Goal: Transaction & Acquisition: Purchase product/service

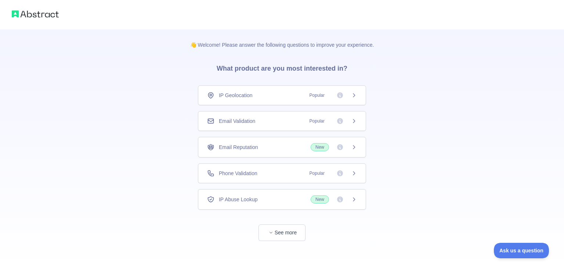
click at [356, 147] on icon at bounding box center [354, 147] width 6 height 6
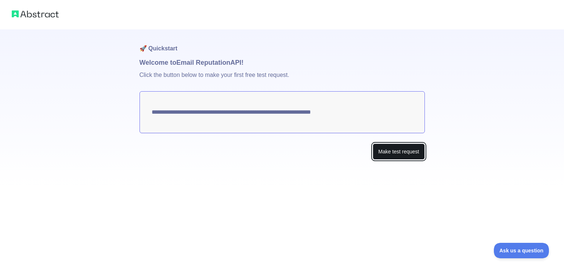
click at [390, 149] on button "Make test request" at bounding box center [399, 151] width 52 height 17
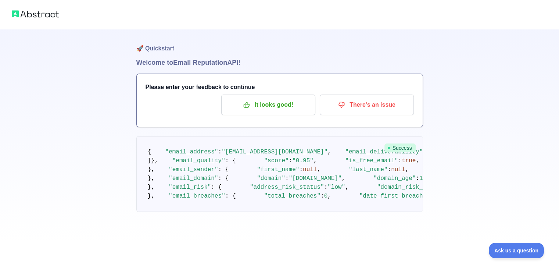
scroll to position [418, 0]
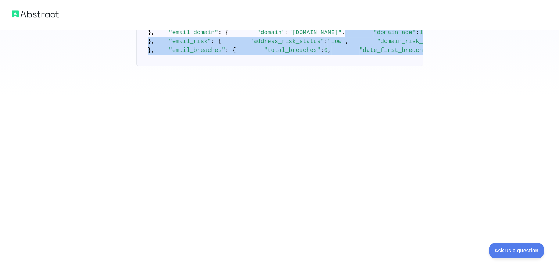
drag, startPoint x: 165, startPoint y: 233, endPoint x: 134, endPoint y: 56, distance: 179.8
click at [165, 66] on pre "{ "email_address" : "[EMAIL_ADDRESS][DOMAIN_NAME]" , "email_deliverability" : {…" at bounding box center [279, 28] width 287 height 76
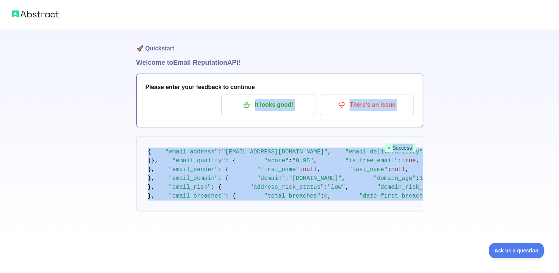
scroll to position [0, 0]
drag, startPoint x: 159, startPoint y: 228, endPoint x: 146, endPoint y: 147, distance: 82.6
click at [146, 147] on pre "{ "email_address" : "[EMAIL_ADDRESS][DOMAIN_NAME]" , "email_deliverability" : {…" at bounding box center [279, 174] width 287 height 76
copy code "{ "email_address" : "[EMAIL_ADDRESS][DOMAIN_NAME]" , "email_deliverability" : {…"
click at [303, 188] on pre "{ "email_address" : "[EMAIL_ADDRESS][DOMAIN_NAME]" , "email_deliverability" : {…" at bounding box center [279, 174] width 287 height 76
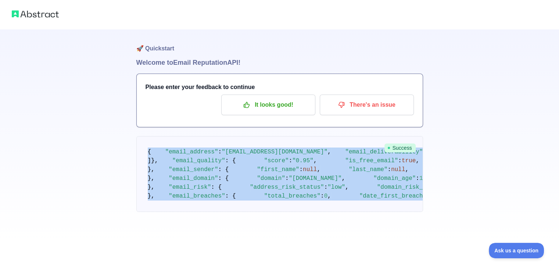
scroll to position [418, 0]
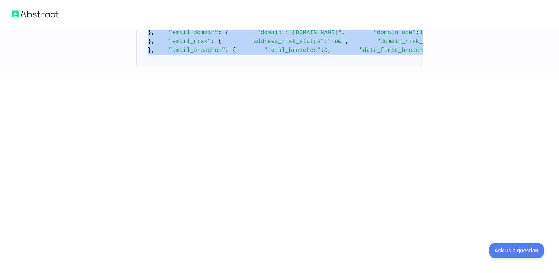
drag, startPoint x: 146, startPoint y: 147, endPoint x: 182, endPoint y: 233, distance: 92.8
click at [182, 66] on pre "{ "email_address" : "[EMAIL_ADDRESS][DOMAIN_NAME]" , "email_deliverability" : {…" at bounding box center [279, 28] width 287 height 76
copy code "{ "email_address" : "[EMAIL_ADDRESS][DOMAIN_NAME]" , "email_deliverability" : {…"
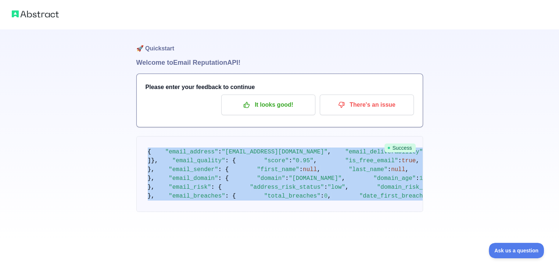
scroll to position [0, 0]
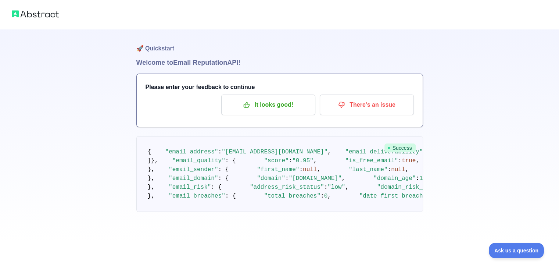
click at [162, 103] on div "It looks good! There's an issue" at bounding box center [279, 104] width 268 height 21
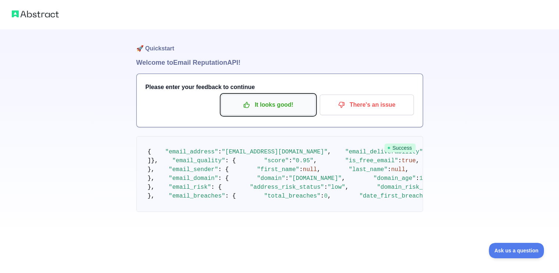
click at [275, 102] on p "It looks good!" at bounding box center [268, 104] width 83 height 12
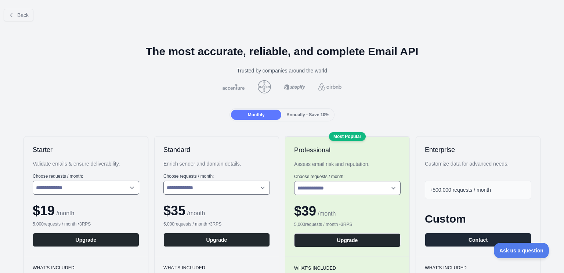
click at [305, 116] on span "Annually - Save 10%" at bounding box center [308, 114] width 43 height 5
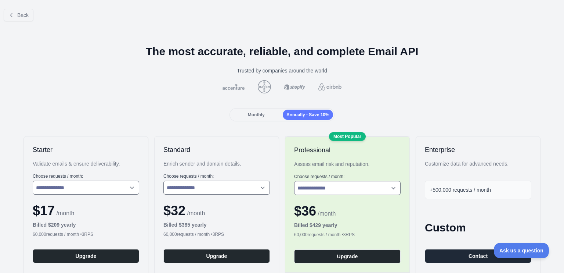
click at [246, 108] on div "Monthly Annually - Save 10%" at bounding box center [282, 114] width 105 height 13
click at [253, 115] on span "Monthly" at bounding box center [256, 114] width 17 height 5
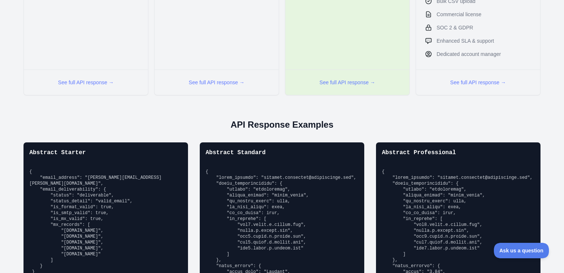
scroll to position [421, 0]
click at [78, 80] on button "See full API response →" at bounding box center [86, 82] width 56 height 7
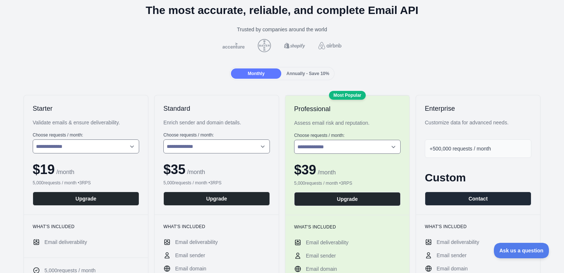
scroll to position [0, 0]
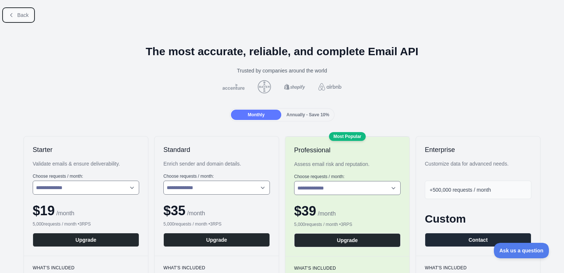
click at [16, 17] on button "Back" at bounding box center [19, 15] width 30 height 12
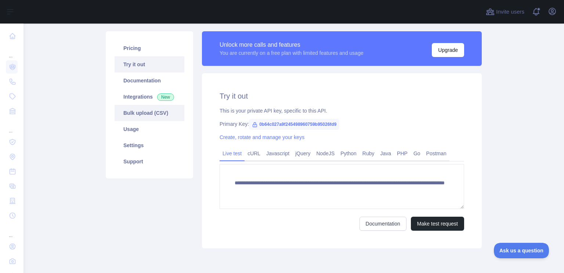
scroll to position [48, 0]
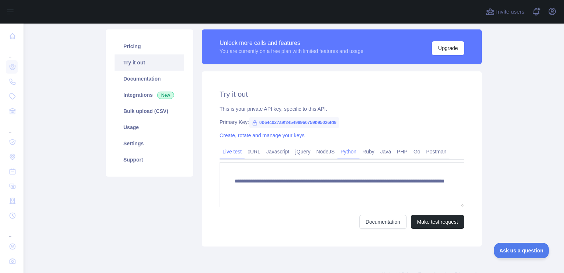
click at [344, 152] on link "Python" at bounding box center [349, 151] width 22 height 12
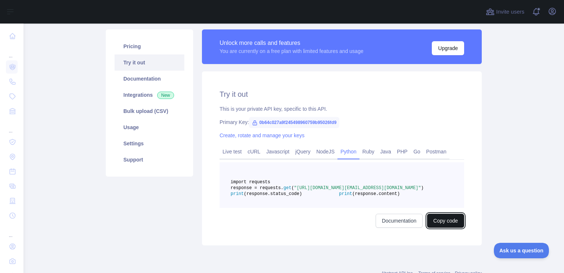
click at [444, 227] on button "Copy code" at bounding box center [445, 220] width 37 height 14
click at [411, 227] on link "Documentation" at bounding box center [407, 220] width 47 height 14
click at [441, 227] on button "Copied" at bounding box center [450, 220] width 29 height 14
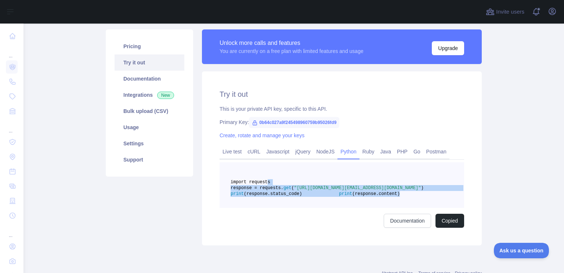
drag, startPoint x: 320, startPoint y: 211, endPoint x: 262, endPoint y: 181, distance: 65.5
click at [262, 181] on pre "import requests response = requests. get ( "[URL][DOMAIN_NAME][EMAIL_ADDRESS][D…" at bounding box center [342, 185] width 245 height 46
copy code "import requests response = requests. get ( "[URL][DOMAIN_NAME][EMAIL_ADDRESS][D…"
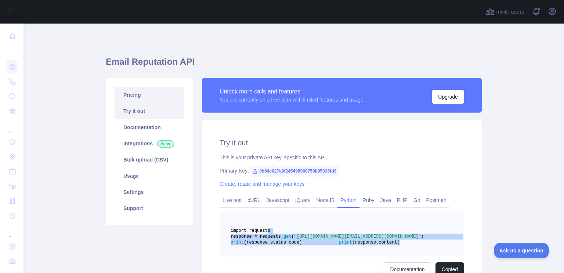
click at [127, 97] on link "Pricing" at bounding box center [150, 95] width 70 height 16
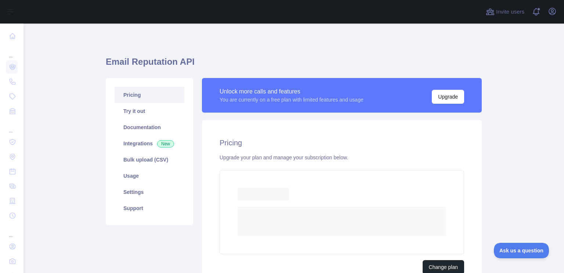
click at [127, 97] on link "Pricing" at bounding box center [150, 95] width 70 height 16
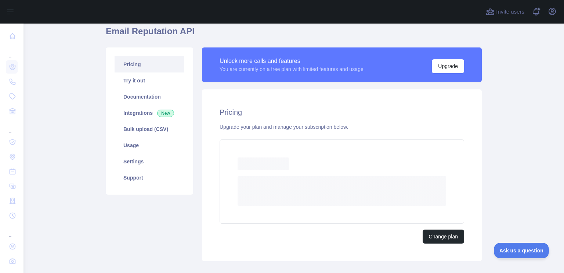
scroll to position [31, 0]
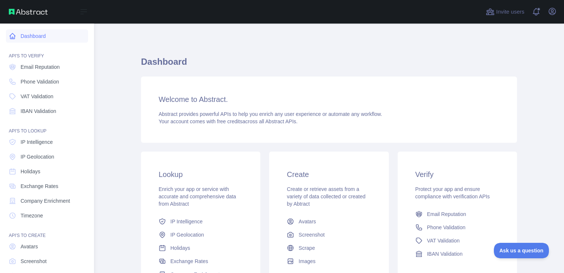
click at [10, 37] on icon at bounding box center [13, 36] width 6 height 6
click at [50, 69] on span "Email Reputation" at bounding box center [40, 66] width 39 height 7
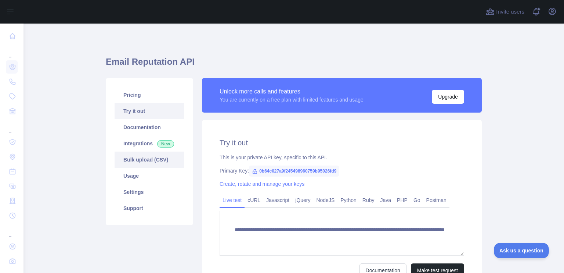
click at [156, 161] on link "Bulk upload (CSV)" at bounding box center [150, 159] width 70 height 16
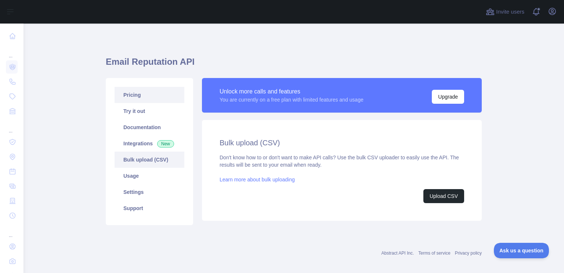
click at [128, 101] on link "Pricing" at bounding box center [150, 95] width 70 height 16
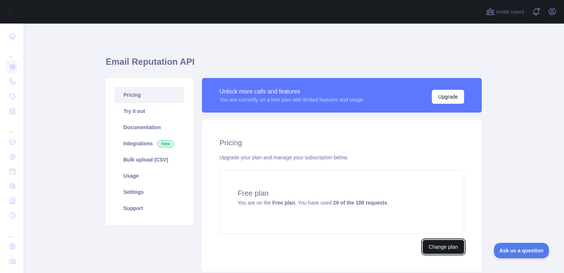
click at [436, 243] on button "Change plan" at bounding box center [444, 246] width 42 height 14
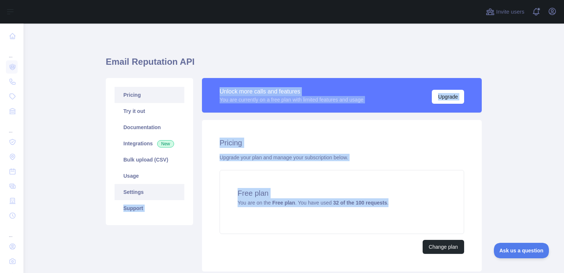
drag, startPoint x: 388, startPoint y: 201, endPoint x: 178, endPoint y: 187, distance: 210.9
click at [178, 187] on div "Pricing Try it out Documentation Integrations New Bulk upload (CSV) Usage Setti…" at bounding box center [293, 174] width 385 height 202
copy div "Support Unlock more calls and features You are currently on a free plan with li…"
